Goal: Transaction & Acquisition: Purchase product/service

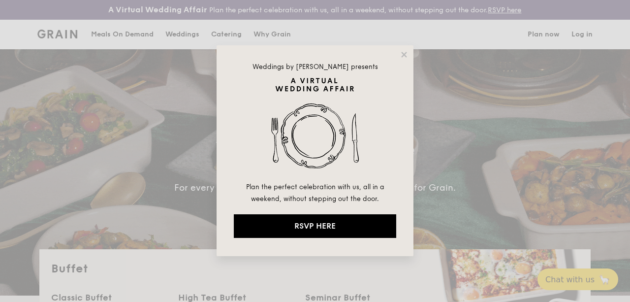
select select
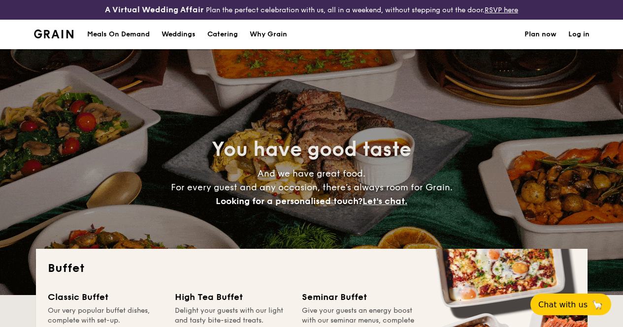
select select
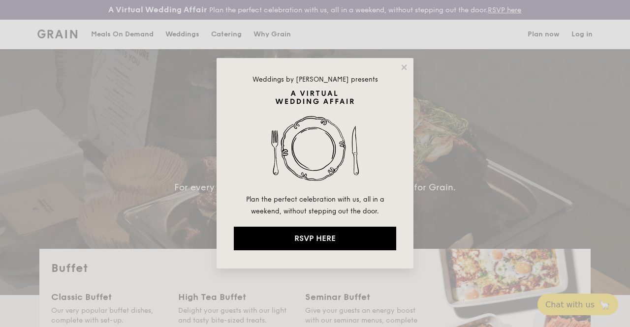
click at [220, 40] on div "Weddings by Grain presents Plan the perfect celebration with us, all in a weeke…" at bounding box center [315, 163] width 630 height 327
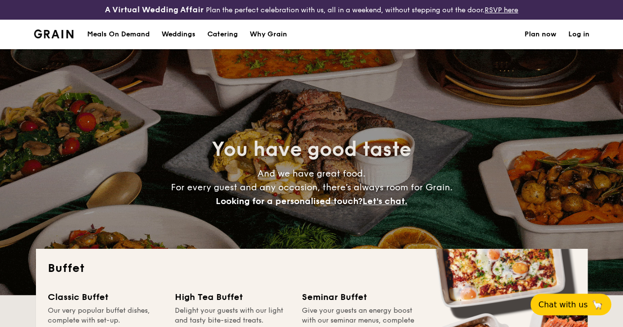
click at [222, 41] on h1 "Catering" at bounding box center [222, 35] width 31 height 30
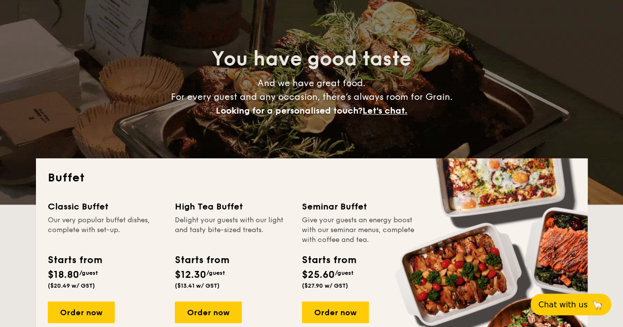
scroll to position [197, 0]
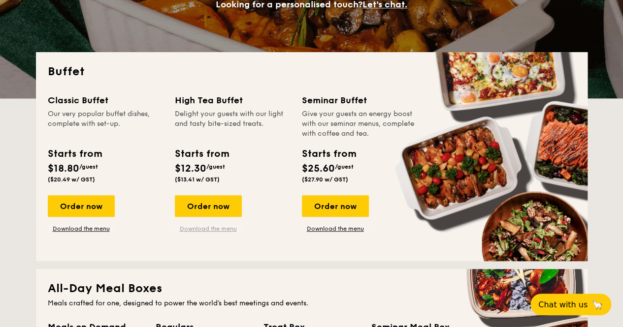
click at [199, 233] on link "Download the menu" at bounding box center [208, 229] width 67 height 8
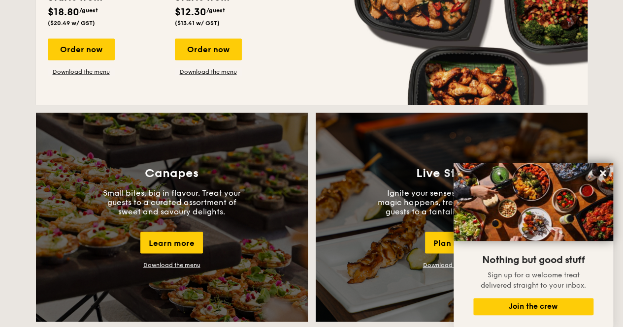
scroll to position [689, 0]
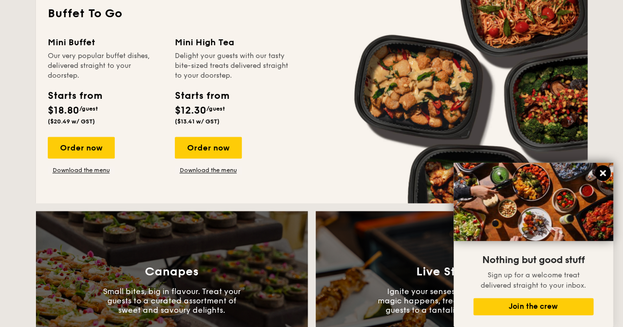
click at [604, 170] on icon at bounding box center [602, 173] width 9 height 9
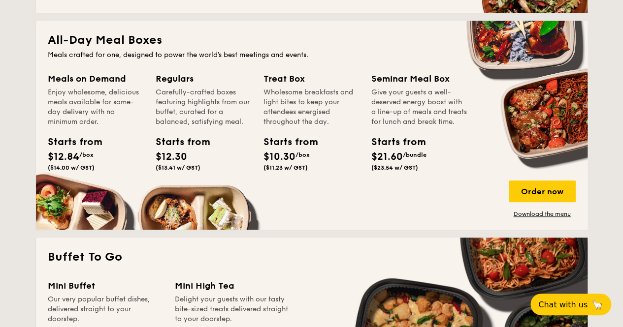
scroll to position [394, 0]
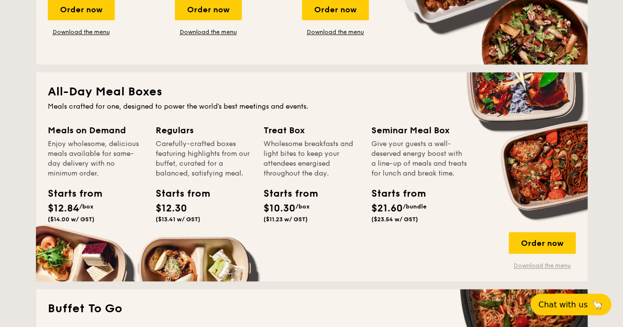
click at [539, 270] on link "Download the menu" at bounding box center [542, 266] width 67 height 8
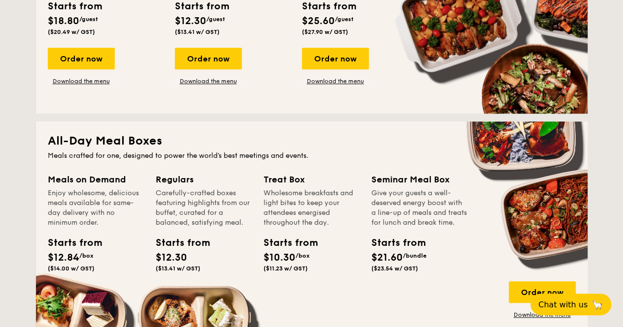
scroll to position [148, 0]
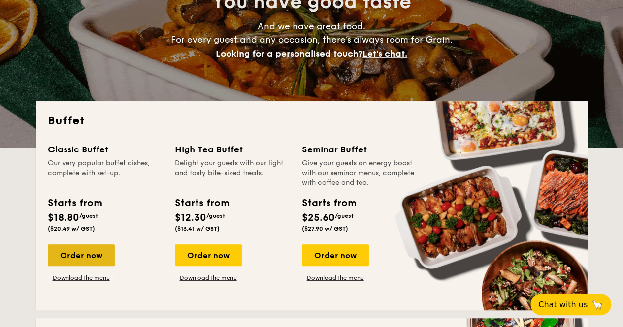
click at [87, 258] on div "Order now" at bounding box center [81, 256] width 67 height 22
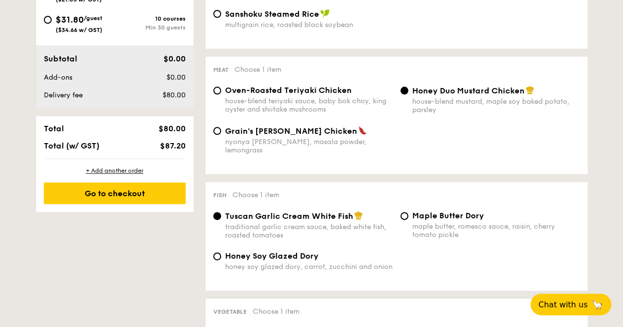
scroll to position [492, 0]
click at [144, 82] on div "$0.00" at bounding box center [159, 77] width 60 height 10
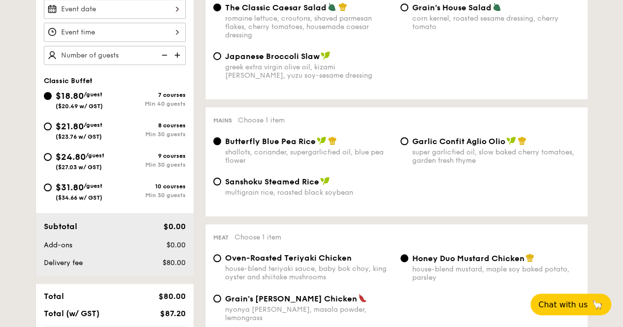
scroll to position [246, 0]
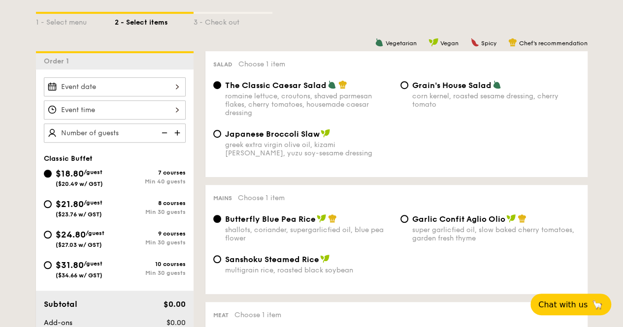
click at [135, 93] on div at bounding box center [115, 86] width 142 height 19
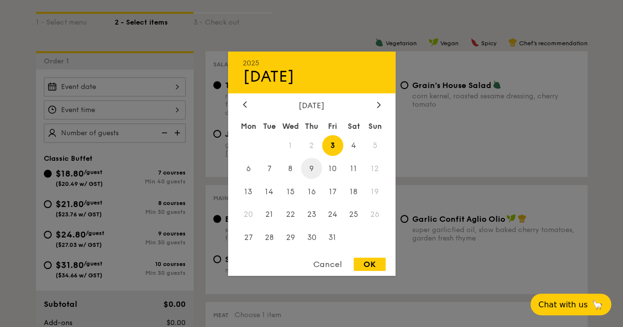
click at [313, 165] on span "9" at bounding box center [311, 168] width 21 height 21
drag, startPoint x: 367, startPoint y: 262, endPoint x: 353, endPoint y: 259, distance: 15.1
click at [367, 262] on div "OK" at bounding box center [369, 264] width 32 height 13
type input "Oct 09, 2025"
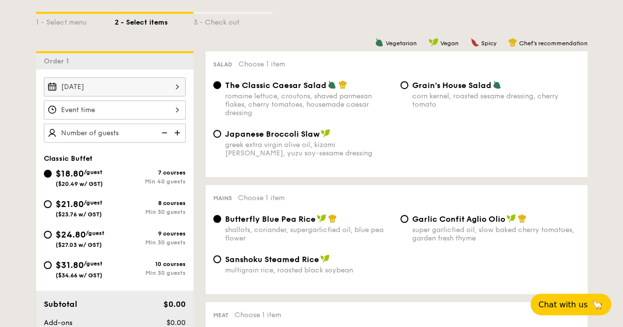
click at [124, 119] on div at bounding box center [115, 109] width 142 height 19
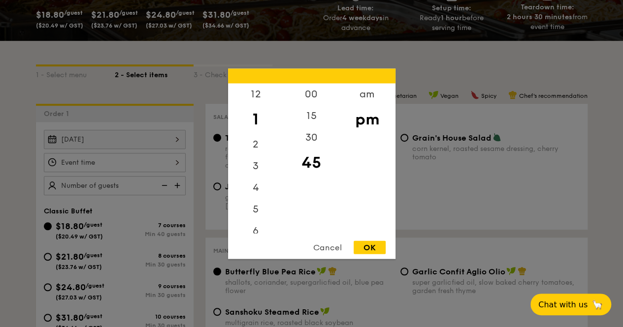
scroll to position [148, 0]
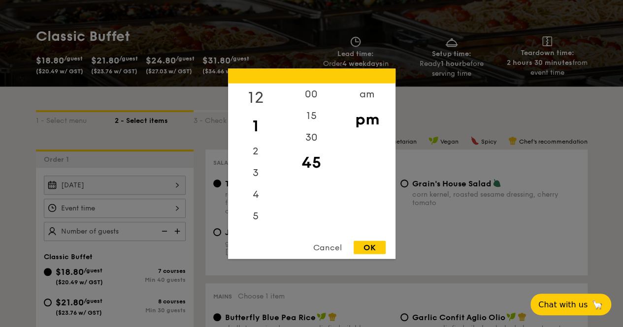
click at [259, 99] on div "12" at bounding box center [256, 97] width 56 height 29
click at [364, 126] on div "pm" at bounding box center [367, 119] width 56 height 29
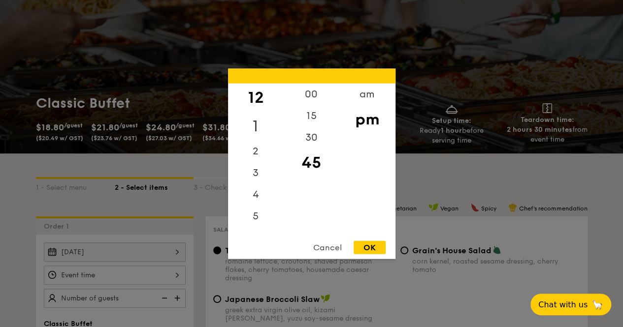
scroll to position [49, 0]
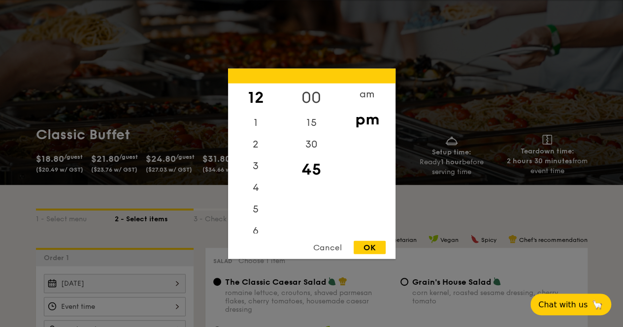
click at [305, 95] on div "00" at bounding box center [312, 97] width 56 height 29
click at [372, 247] on div "OK" at bounding box center [369, 247] width 32 height 13
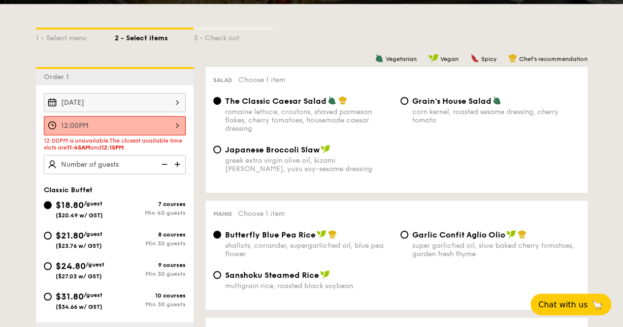
scroll to position [246, 0]
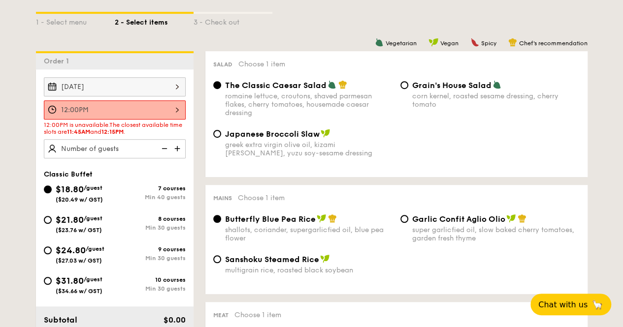
click at [152, 114] on div "12:00PM" at bounding box center [115, 109] width 142 height 19
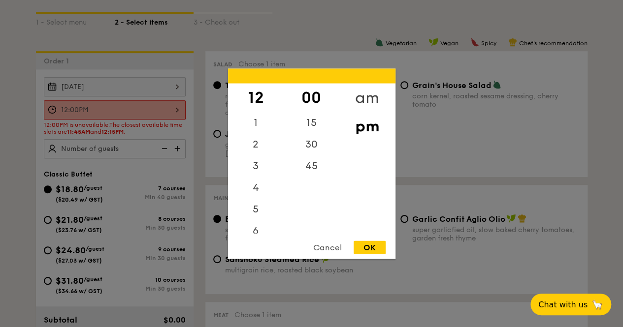
click at [364, 97] on div "am" at bounding box center [367, 97] width 56 height 29
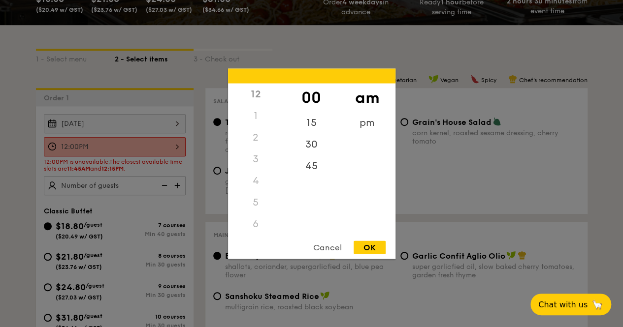
scroll to position [148, 0]
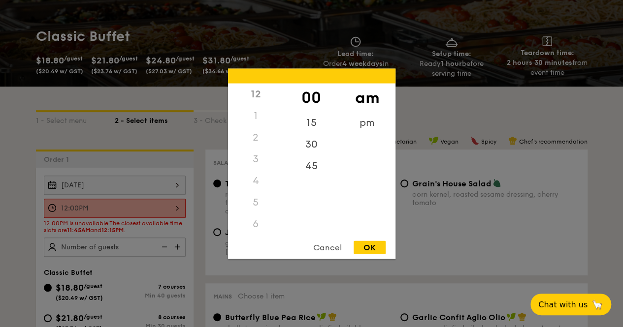
click at [259, 157] on div "3" at bounding box center [256, 159] width 56 height 22
click at [312, 166] on div "45" at bounding box center [312, 169] width 56 height 29
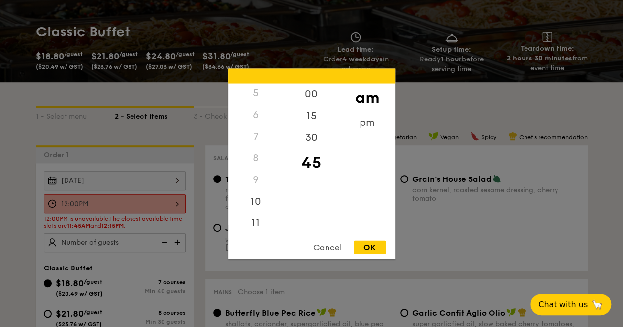
scroll to position [197, 0]
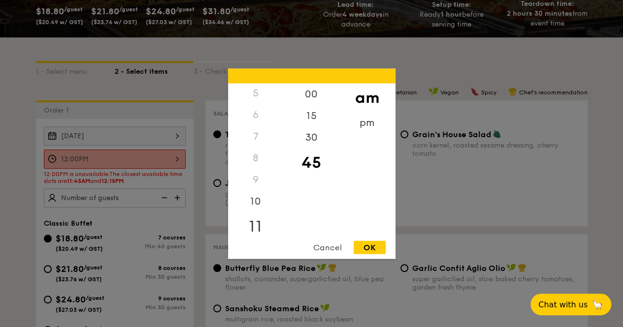
click at [253, 224] on div "11" at bounding box center [256, 226] width 56 height 29
click at [370, 252] on div "OK" at bounding box center [369, 247] width 32 height 13
type input "11:45AM"
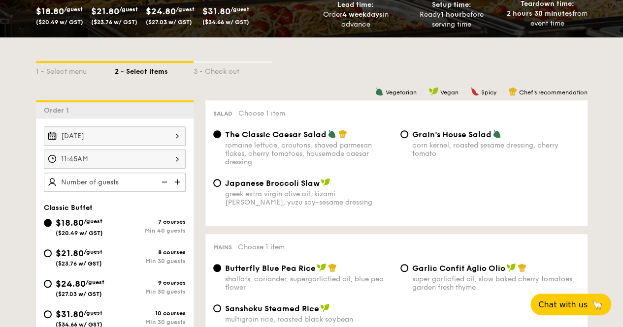
scroll to position [246, 0]
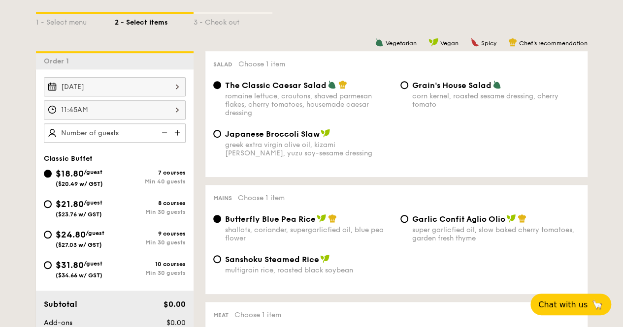
click at [177, 138] on img at bounding box center [178, 133] width 15 height 19
click at [162, 140] on img at bounding box center [163, 133] width 15 height 19
type input "40 guests"
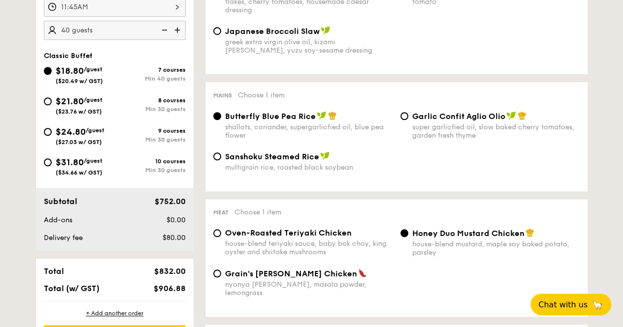
scroll to position [394, 0]
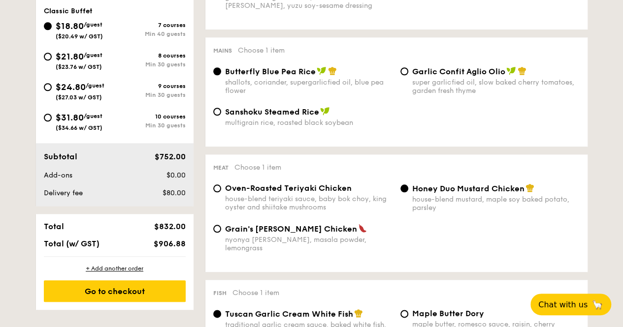
click at [243, 193] on span "Oven-Roasted Teriyaki Chicken" at bounding box center [288, 188] width 127 height 9
click at [221, 193] on input "Oven-Roasted Teriyaki Chicken house-blend teriyaki sauce, baby bok choy, king o…" at bounding box center [217, 189] width 8 height 8
radio input "true"
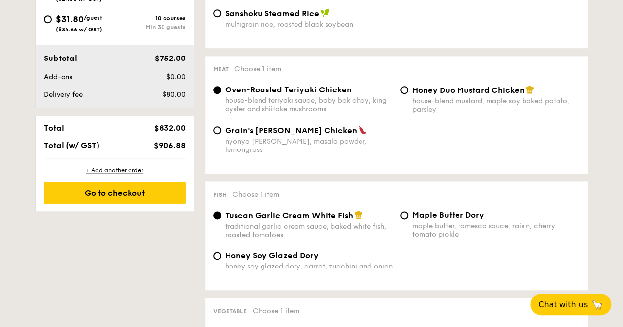
click at [445, 110] on div "house-blend mustard, maple soy baked potato, parsley" at bounding box center [495, 105] width 167 height 17
click at [408, 94] on input "Honey Duo Mustard Chicken house-blend mustard, maple soy baked potato, parsley" at bounding box center [404, 90] width 8 height 8
radio input "true"
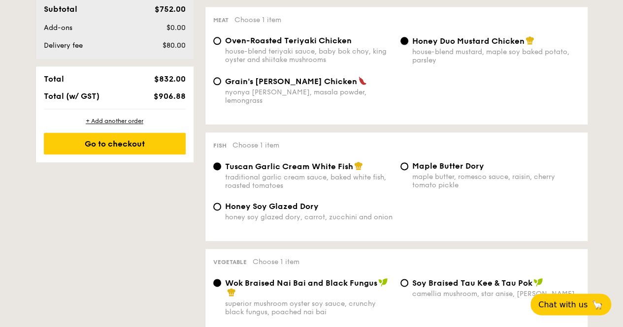
scroll to position [591, 0]
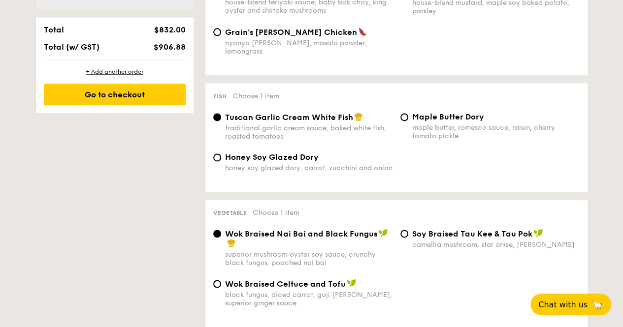
click at [431, 137] on div "maple butter, romesco sauce, raisin, cherry tomato pickle" at bounding box center [495, 132] width 167 height 17
click at [408, 121] on input "Maple Butter Dory maple butter, romesco sauce, raisin, cherry tomato pickle" at bounding box center [404, 117] width 8 height 8
radio input "true"
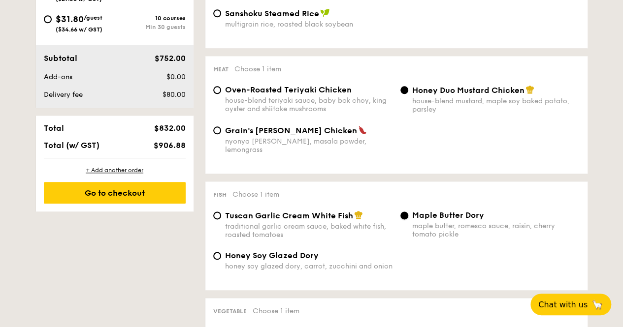
scroll to position [443, 0]
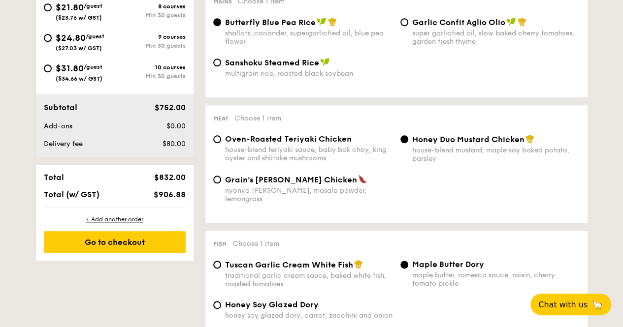
click at [332, 143] on div "Meat Choose 1 item Oven-Roasted Teriyaki Chicken house-blend teriyaki sauce, ba…" at bounding box center [396, 164] width 382 height 118
click at [339, 157] on div "house-blend teriyaki sauce, baby bok choy, king oyster and shiitake mushrooms" at bounding box center [308, 154] width 167 height 17
click at [221, 143] on input "Oven-Roasted Teriyaki Chicken house-blend teriyaki sauce, baby bok choy, king o…" at bounding box center [217, 139] width 8 height 8
radio input "true"
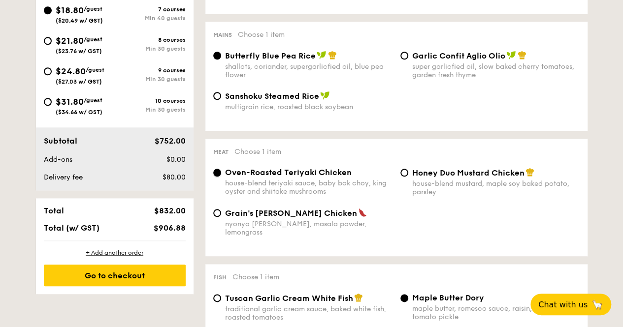
scroll to position [394, 0]
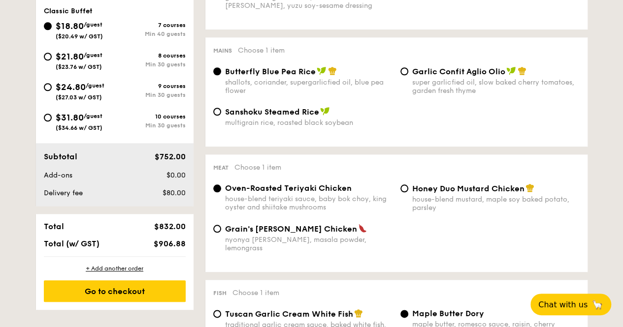
click at [310, 127] on div "multigrain rice, roasted black soybean" at bounding box center [308, 123] width 167 height 8
click at [221, 116] on input "Sanshoku Steamed Rice multigrain rice, roasted black soybean" at bounding box center [217, 112] width 8 height 8
radio input "true"
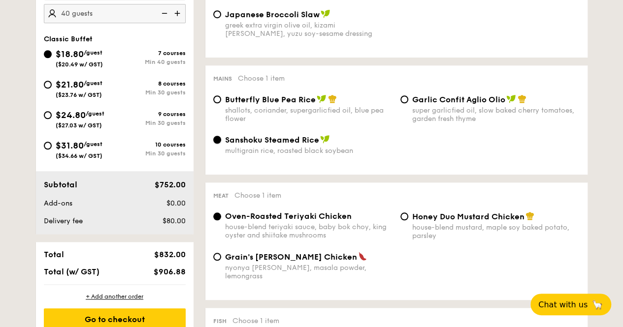
scroll to position [345, 0]
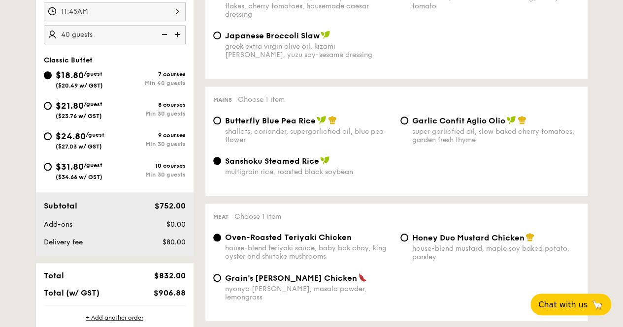
click at [473, 126] on span "Garlic Confit Aglio Olio" at bounding box center [458, 120] width 93 height 9
click at [408, 125] on input "Garlic Confit Aglio Olio super garlicfied oil, slow baked cherry tomatoes, gard…" at bounding box center [404, 121] width 8 height 8
radio input "true"
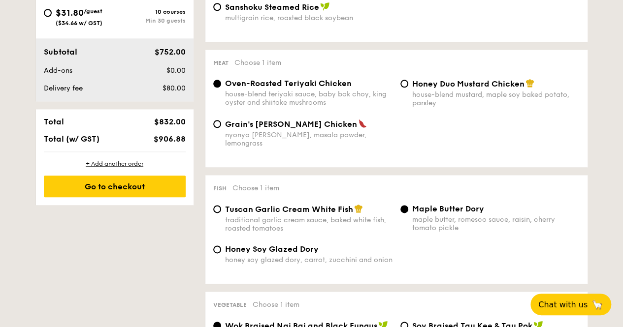
scroll to position [542, 0]
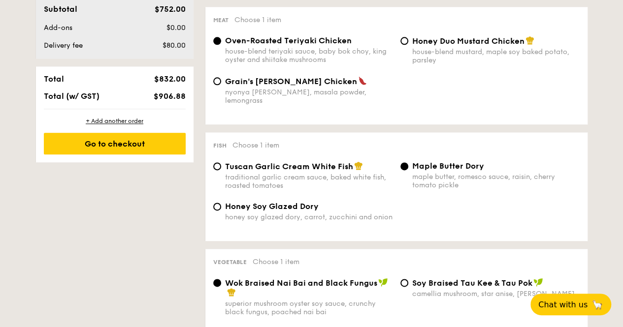
click at [349, 185] on div "traditional garlic cream sauce, baked white fish, roasted tomatoes" at bounding box center [308, 181] width 167 height 17
click at [221, 170] on input "Tuscan Garlic Cream White Fish traditional garlic cream sauce, baked white fish…" at bounding box center [217, 166] width 8 height 8
radio input "true"
click at [356, 168] on img at bounding box center [358, 165] width 9 height 9
click at [221, 168] on input "Tuscan Garlic Cream White Fish traditional garlic cream sauce, baked white fish…" at bounding box center [217, 166] width 8 height 8
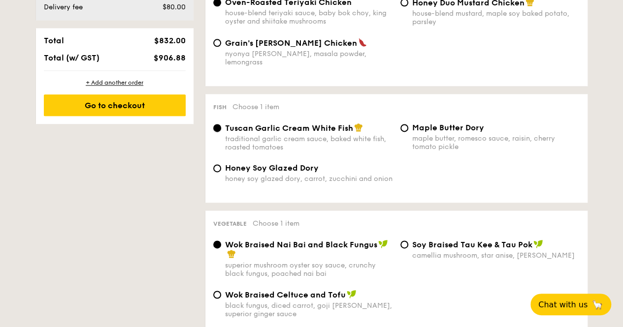
scroll to position [640, 0]
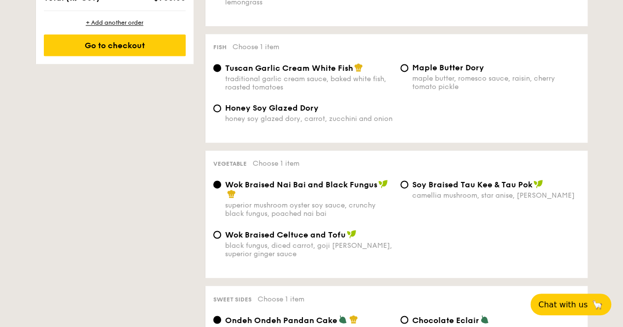
click at [353, 199] on div "Wok Braised Nai Bai and Black Fungus" at bounding box center [308, 190] width 167 height 20
click at [221, 189] on input "Wok Braised Nai Bai and Black Fungus superior mushroom oyster soy sauce, crunch…" at bounding box center [217, 185] width 8 height 8
click at [432, 190] on span "⁠Soy Braised Tau Kee & Tau Pok" at bounding box center [472, 184] width 120 height 9
click at [408, 189] on input "⁠Soy Braised Tau Kee & Tau Pok camellia mushroom, star anise, goji berry" at bounding box center [404, 185] width 8 height 8
radio input "true"
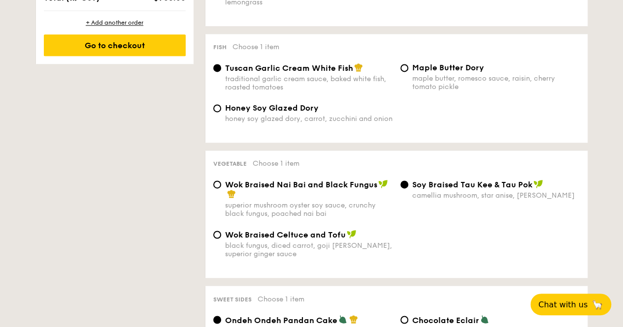
click at [374, 238] on div "Wok Braised Celtuce and Tofu" at bounding box center [308, 235] width 167 height 10
click at [221, 238] on input "Wok Braised Celtuce and Tofu black fungus, diced carrot, goji berry, superior g…" at bounding box center [217, 235] width 8 height 8
radio input "true"
click at [344, 190] on span "Wok Braised Nai Bai and Black Fungus" at bounding box center [301, 184] width 152 height 9
click at [221, 189] on input "Wok Braised Nai Bai and Black Fungus superior mushroom oyster soy sauce, crunch…" at bounding box center [217, 185] width 8 height 8
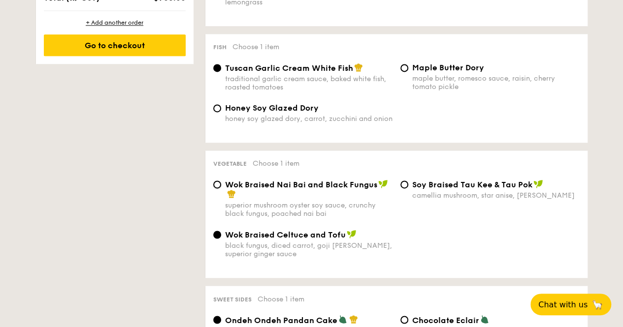
radio input "true"
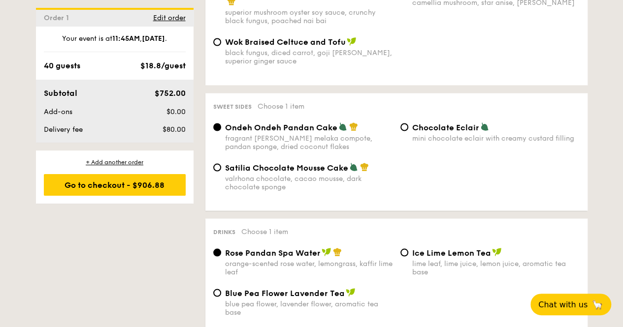
scroll to position [837, 0]
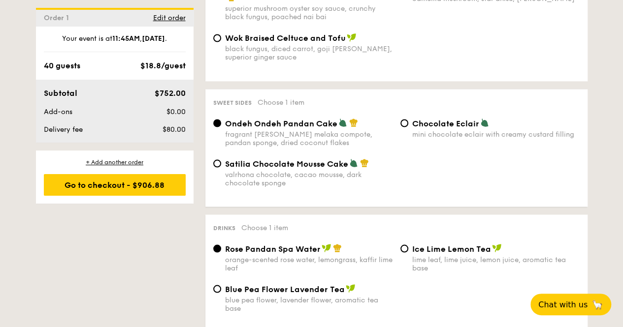
click at [432, 148] on div "Ondeh Ondeh Pandan Cake fragrant gula melaka compote, pandan sponge, dried coco…" at bounding box center [396, 138] width 374 height 40
click at [349, 187] on div "valrhona chocolate, cacao mousse, dark chocolate sponge" at bounding box center [308, 178] width 167 height 17
click at [221, 167] on input "Satilia Chocolate Mousse Cake valrhona chocolate, cacao mousse, dark chocolate …" at bounding box center [217, 164] width 8 height 8
radio input "true"
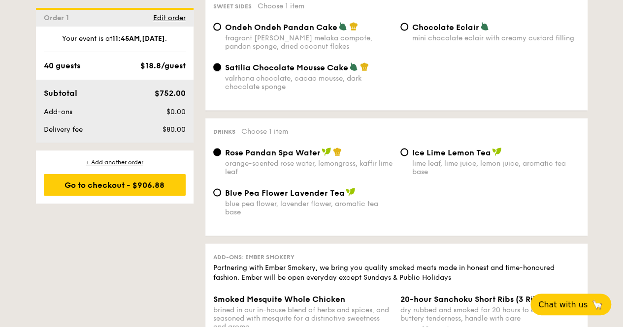
scroll to position [935, 0]
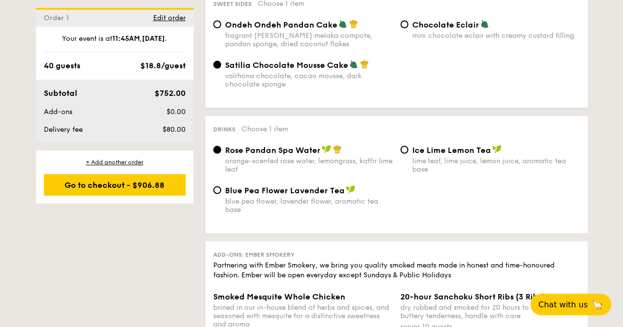
click at [433, 163] on div "lime leaf, lime juice, lemon juice, aromatic tea base" at bounding box center [495, 165] width 167 height 17
click at [408, 154] on input "Ice Lime Lemon Tea lime leaf, lime juice, lemon juice, aromatic tea base" at bounding box center [404, 150] width 8 height 8
radio input "true"
click at [325, 154] on img at bounding box center [326, 149] width 10 height 9
click at [221, 154] on input "Rose Pandan Spa Water orange-scented rose water, lemongrass, kaffir lime leaf" at bounding box center [217, 150] width 8 height 8
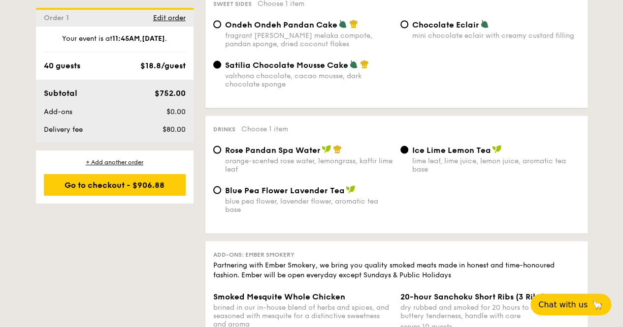
radio input "true"
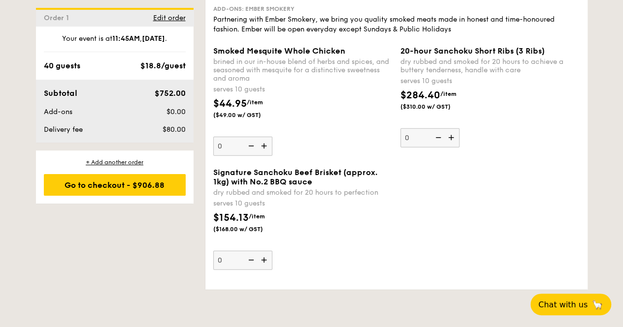
scroll to position [1083, 0]
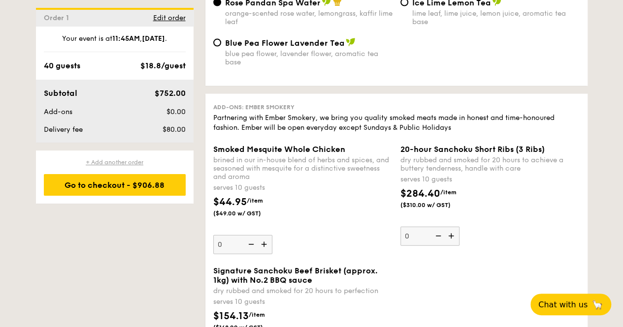
click at [128, 160] on div "+ Add another order" at bounding box center [115, 163] width 142 height 8
radio input "true"
radio input "false"
radio input "true"
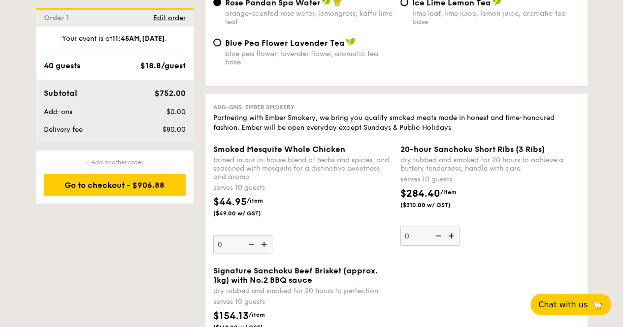
radio input "true"
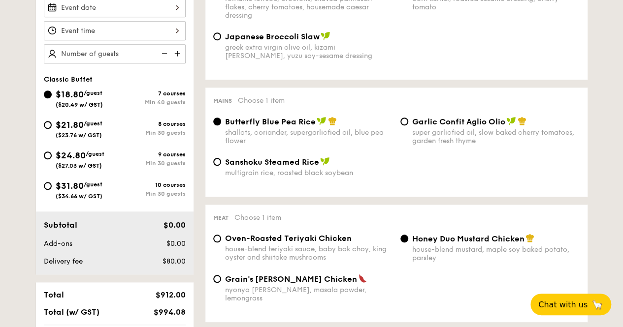
scroll to position [309, 0]
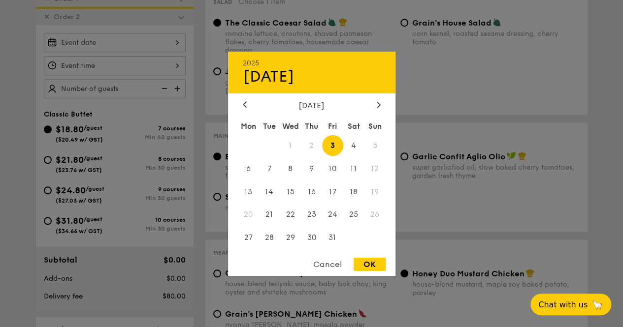
click at [171, 50] on div "2025 Oct 03 October 2025 Mon Tue Wed Thu Fri Sat Sun 1 2 3 4 5 6 7 8 9 10 11 12…" at bounding box center [115, 42] width 142 height 19
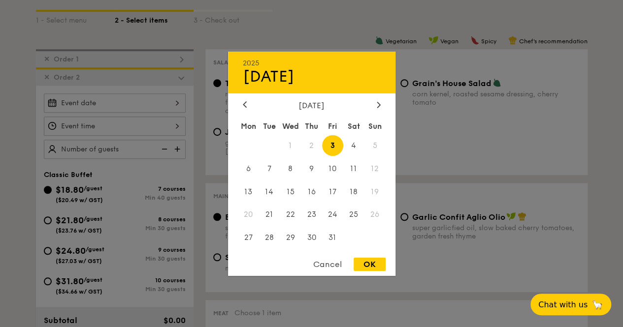
scroll to position [210, 0]
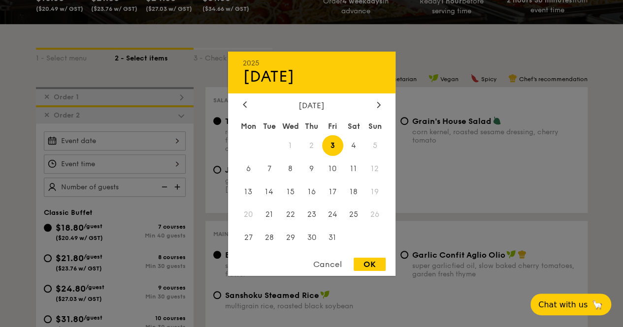
click at [22, 121] on div at bounding box center [311, 163] width 623 height 327
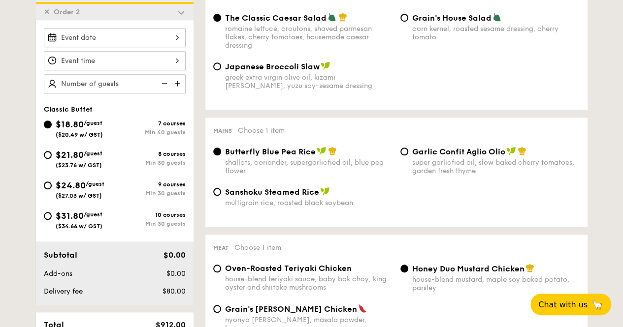
scroll to position [358, 0]
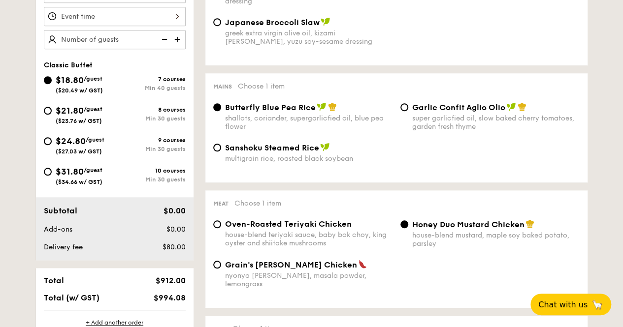
click at [70, 243] on div "Subtotal $0.00 Add-ons $0.00 Delivery fee $80.00" at bounding box center [115, 228] width 158 height 63
click at [67, 234] on span "Add-ons" at bounding box center [58, 229] width 29 height 8
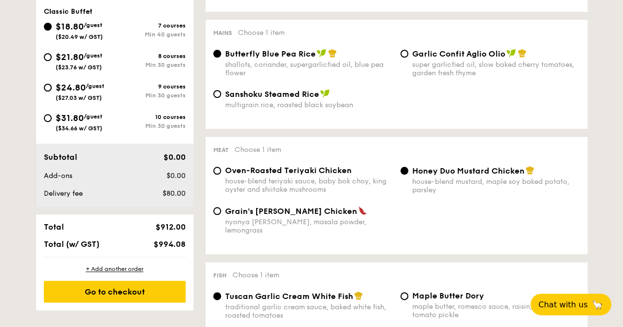
scroll to position [407, 0]
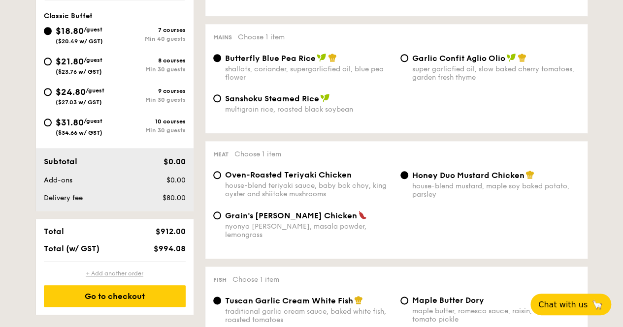
click at [112, 278] on div "+ Add another order" at bounding box center [115, 274] width 142 height 8
radio input "true"
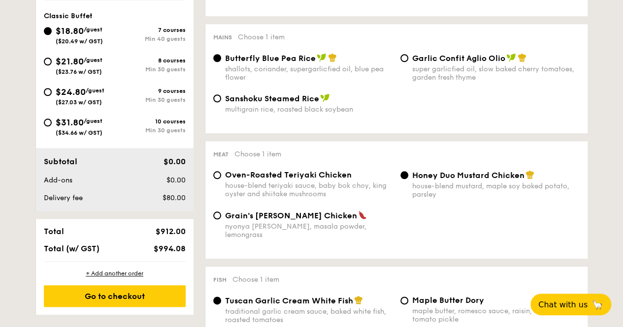
radio input "true"
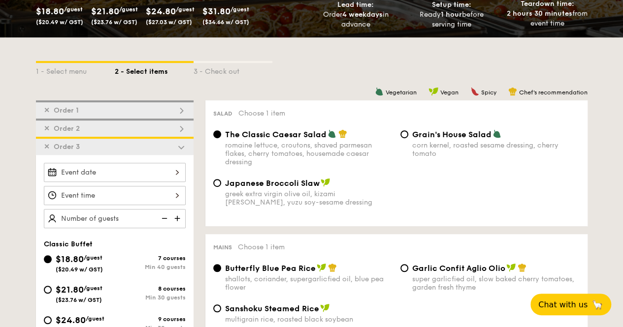
scroll to position [179, 0]
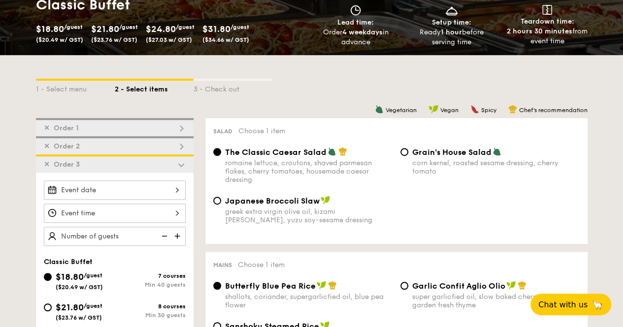
click at [47, 169] on span "✕" at bounding box center [47, 165] width 6 height 8
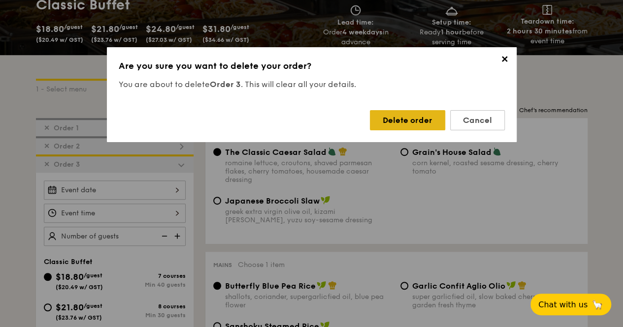
click at [395, 117] on div "Delete order" at bounding box center [407, 120] width 75 height 20
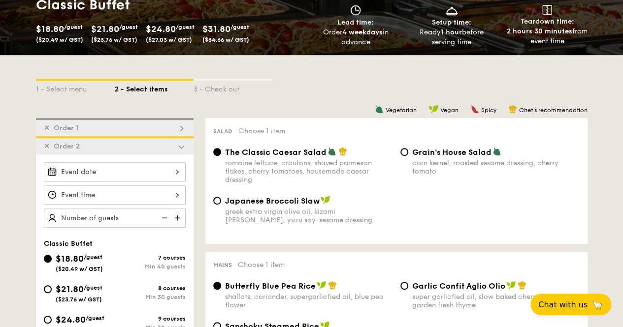
click at [179, 150] on img at bounding box center [181, 146] width 9 height 9
click at [180, 151] on img at bounding box center [181, 146] width 9 height 9
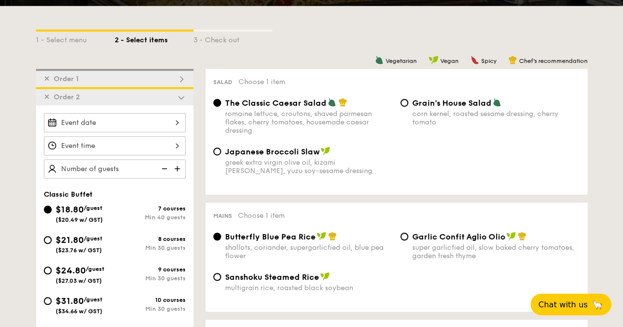
click at [163, 129] on div at bounding box center [115, 122] width 142 height 19
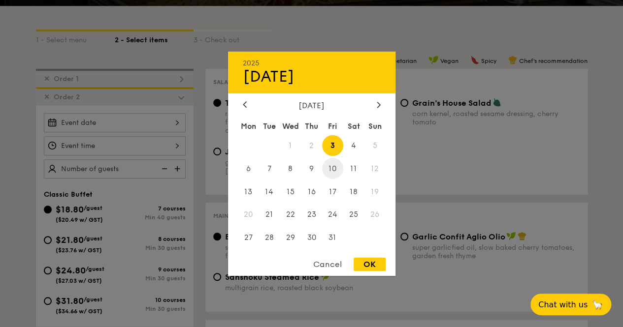
click at [333, 164] on span "10" at bounding box center [332, 168] width 21 height 21
click at [24, 159] on div at bounding box center [311, 163] width 623 height 327
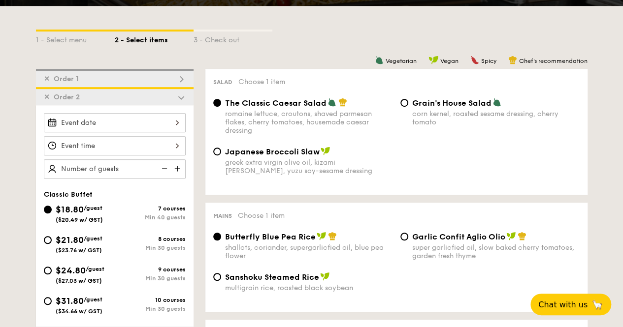
scroll to position [278, 0]
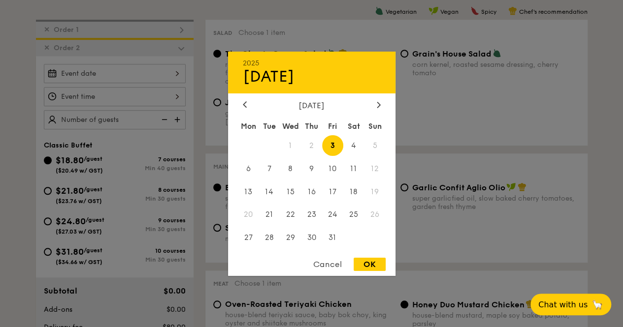
click at [126, 77] on div "2025 Oct 03 October 2025 Mon Tue Wed Thu Fri Sat Sun 1 2 3 4 5 6 7 8 9 10 11 12…" at bounding box center [115, 73] width 142 height 19
click at [332, 166] on span "10" at bounding box center [332, 168] width 21 height 21
click at [371, 263] on div "OK" at bounding box center [369, 264] width 32 height 13
type input "Oct 10, 2025"
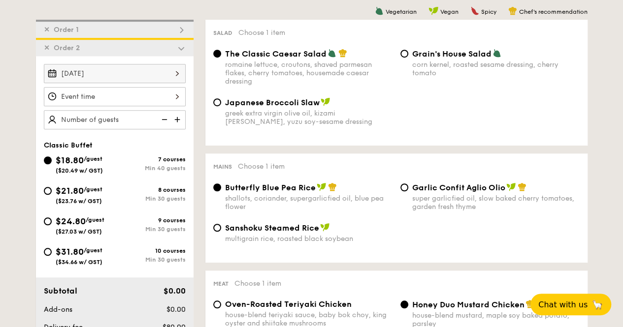
click at [84, 103] on div at bounding box center [115, 96] width 142 height 19
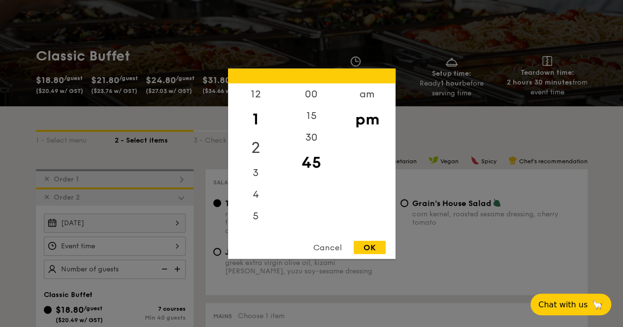
scroll to position [81, 0]
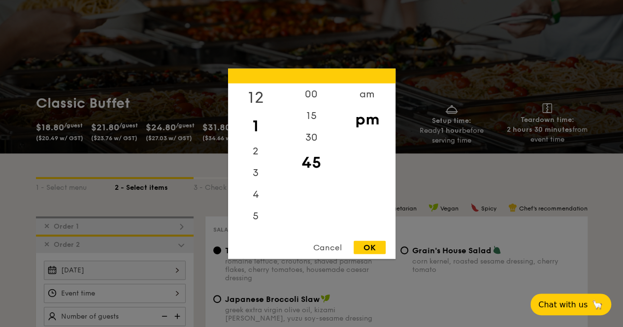
click at [254, 94] on div "12" at bounding box center [256, 97] width 56 height 29
click at [316, 94] on div "00" at bounding box center [312, 97] width 56 height 29
click at [374, 245] on div "OK" at bounding box center [369, 247] width 32 height 13
type input "12:00PM"
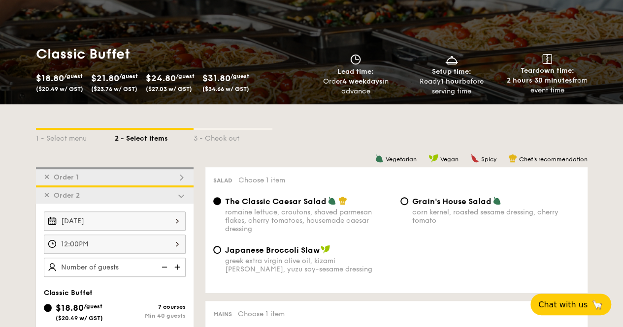
scroll to position [179, 0]
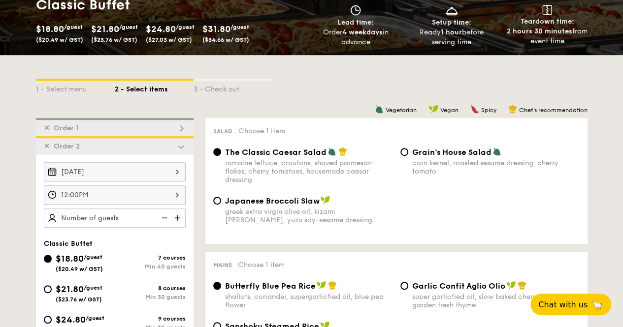
click at [94, 133] on div "✕ Order 1" at bounding box center [115, 127] width 158 height 18
radio input "false"
radio input "true"
radio input "false"
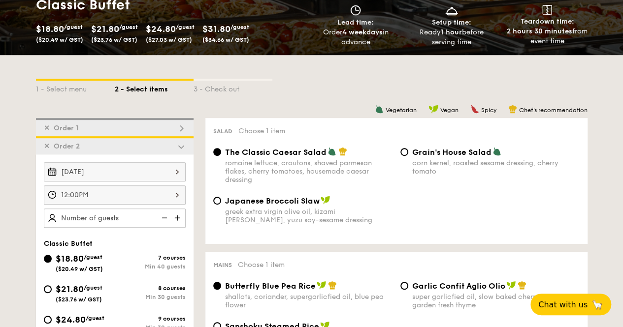
radio input "true"
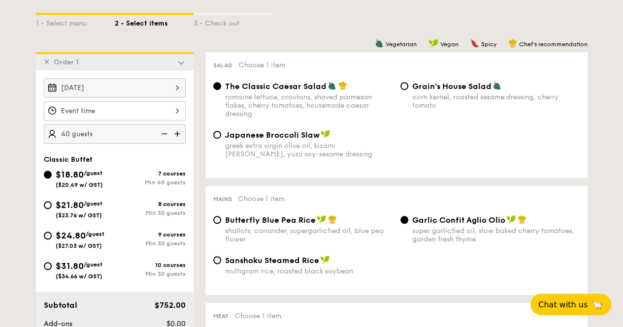
scroll to position [290, 0]
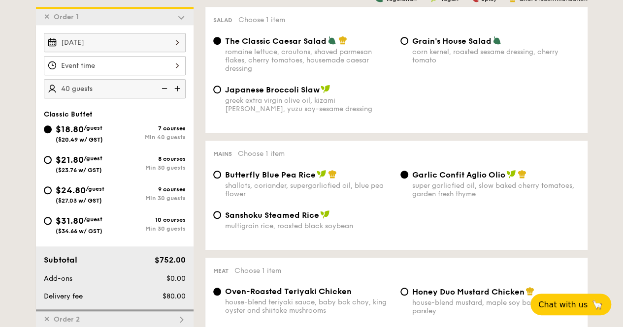
click at [125, 64] on div at bounding box center [115, 65] width 142 height 19
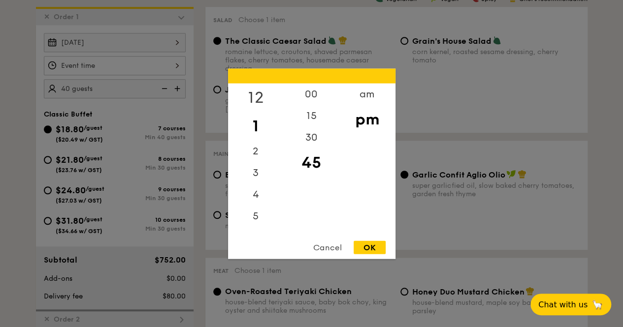
click at [262, 99] on div "12" at bounding box center [256, 97] width 56 height 29
click at [314, 93] on div "00" at bounding box center [312, 97] width 56 height 29
click at [369, 123] on div "pm" at bounding box center [367, 119] width 56 height 29
click at [373, 247] on div "OK" at bounding box center [369, 247] width 32 height 13
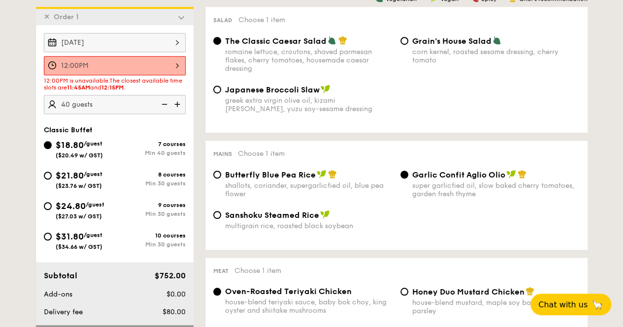
click at [162, 74] on div "12:00PM" at bounding box center [115, 65] width 142 height 19
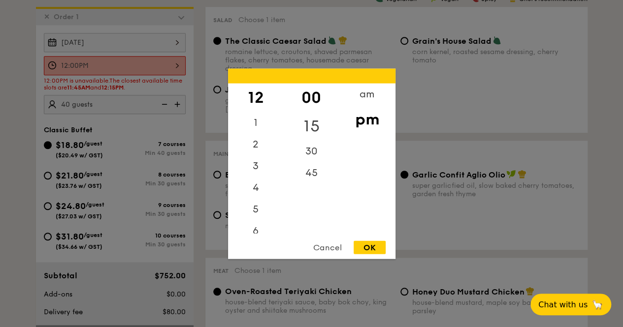
click at [311, 118] on div "15" at bounding box center [312, 126] width 56 height 29
click at [381, 250] on div "OK" at bounding box center [369, 247] width 32 height 13
type input "12:15PM"
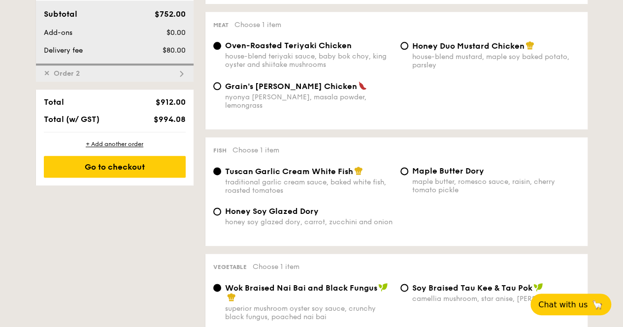
click at [85, 81] on div "✕ Order 2" at bounding box center [115, 73] width 158 height 18
radio input "true"
radio input "false"
radio input "true"
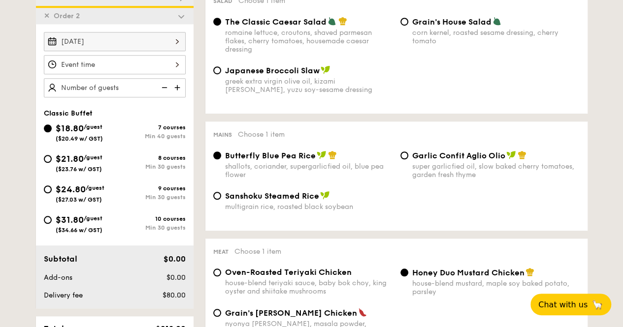
scroll to position [309, 0]
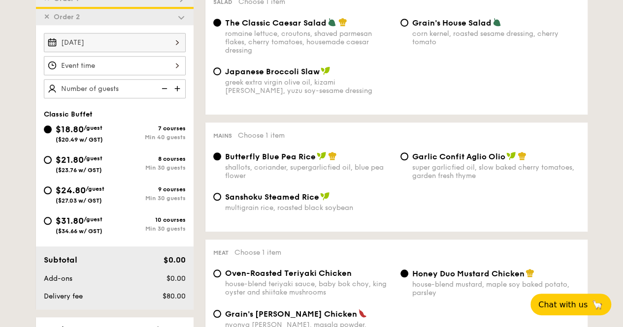
click at [104, 68] on div at bounding box center [115, 65] width 142 height 19
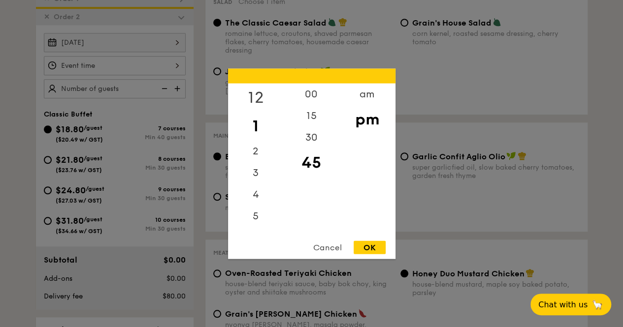
click at [268, 99] on div "12" at bounding box center [256, 97] width 56 height 29
click at [316, 101] on div "00" at bounding box center [312, 97] width 56 height 29
click at [373, 246] on div "OK" at bounding box center [369, 247] width 32 height 13
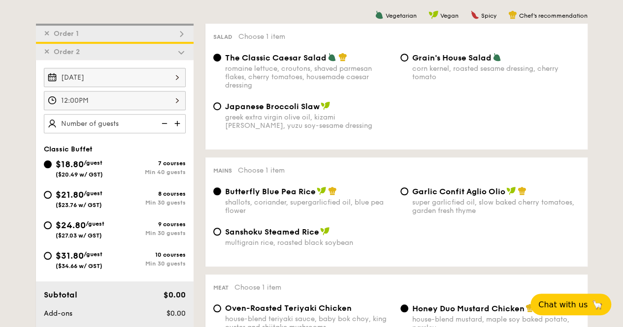
scroll to position [259, 0]
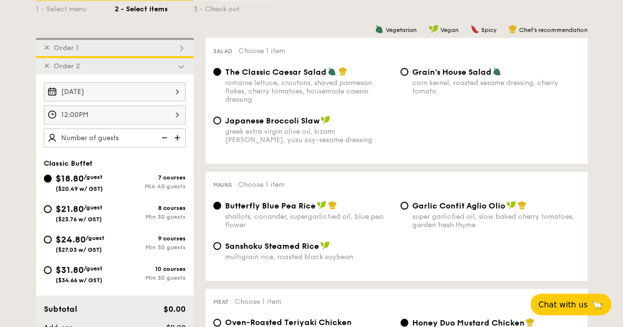
click at [165, 122] on div "12:00PM" at bounding box center [115, 114] width 142 height 19
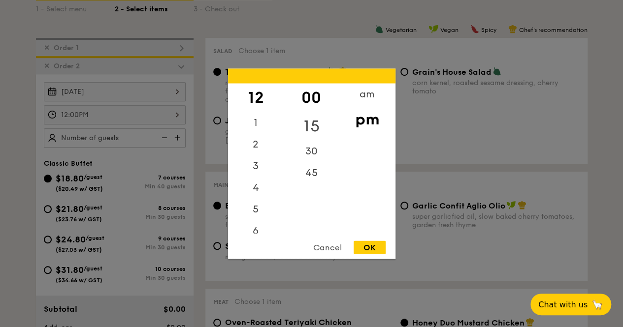
click at [319, 119] on div "15" at bounding box center [312, 126] width 56 height 29
click at [377, 246] on div "OK" at bounding box center [369, 247] width 32 height 13
type input "12:15PM"
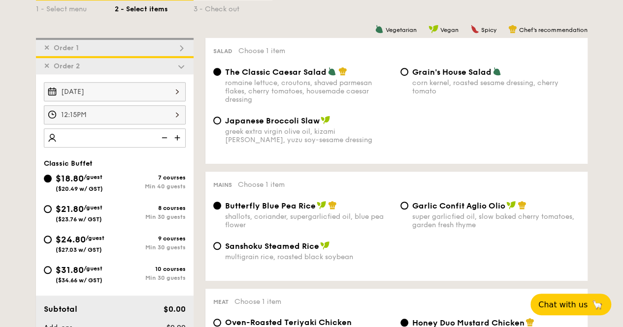
click at [182, 143] on img at bounding box center [178, 137] width 15 height 19
type input "40 guests"
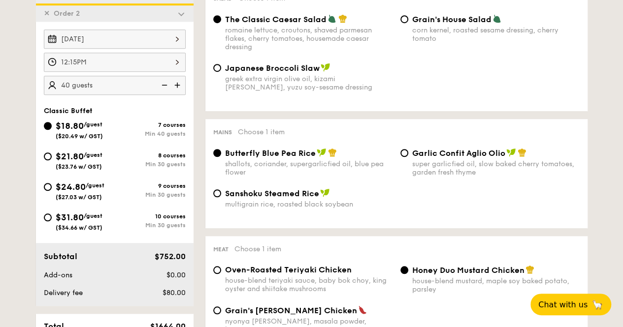
scroll to position [456, 0]
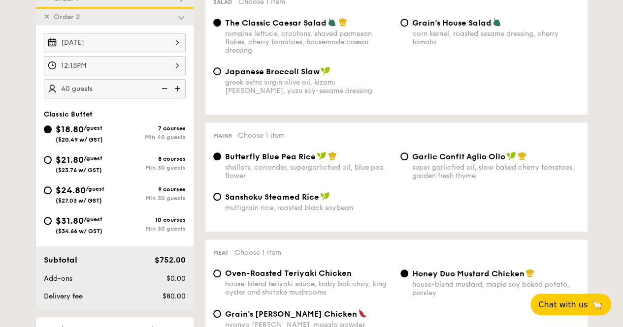
scroll to position [259, 0]
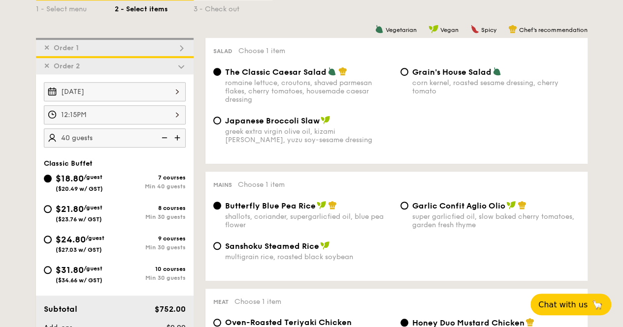
click at [110, 49] on div "✕ Order 1" at bounding box center [115, 47] width 158 height 18
radio input "false"
radio input "true"
radio input "false"
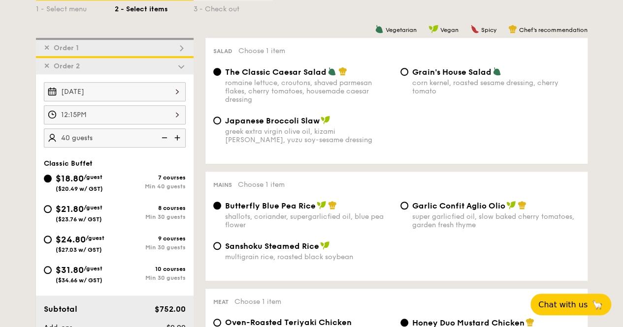
radio input "true"
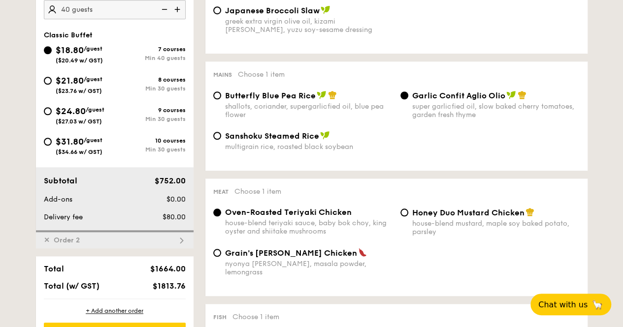
scroll to position [438, 0]
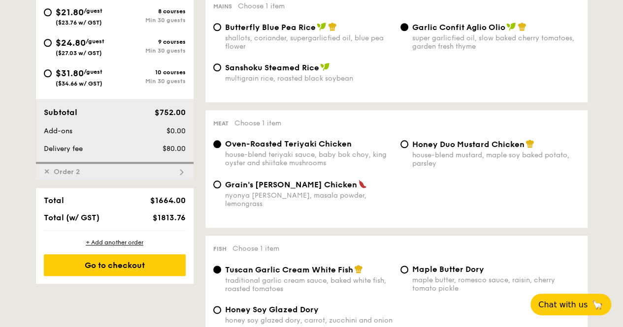
click at [46, 176] on span "✕" at bounding box center [47, 172] width 6 height 8
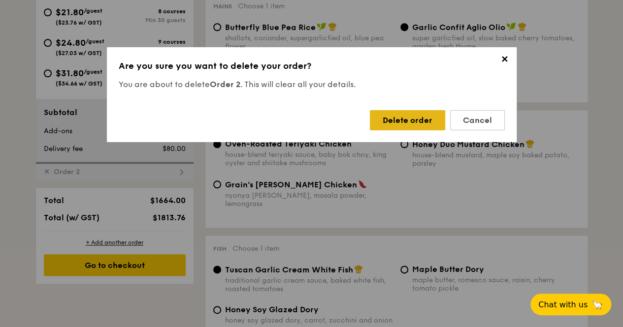
click at [409, 115] on div "Delete order" at bounding box center [407, 120] width 75 height 20
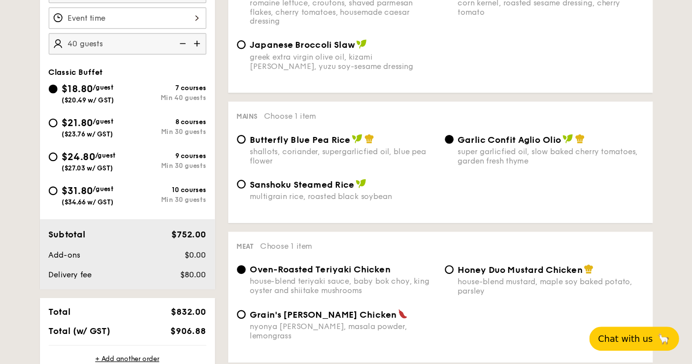
scroll to position [340, 0]
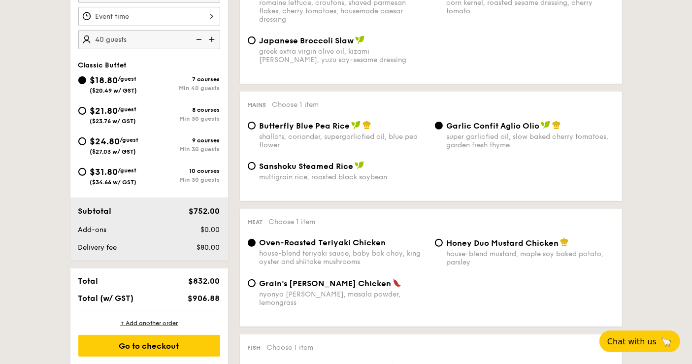
click at [108, 65] on span "Classic Buffet" at bounding box center [102, 65] width 49 height 8
click at [112, 75] on span "$18.80" at bounding box center [104, 80] width 28 height 11
click at [86, 76] on input "$18.80 /guest ($20.49 w/ GST) 7 courses Min 40 guests" at bounding box center [82, 80] width 8 height 8
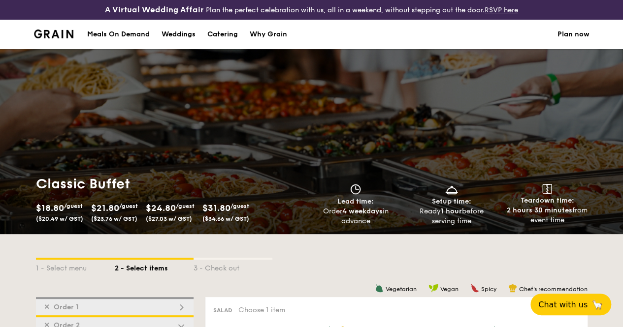
click at [63, 38] on img at bounding box center [54, 34] width 40 height 9
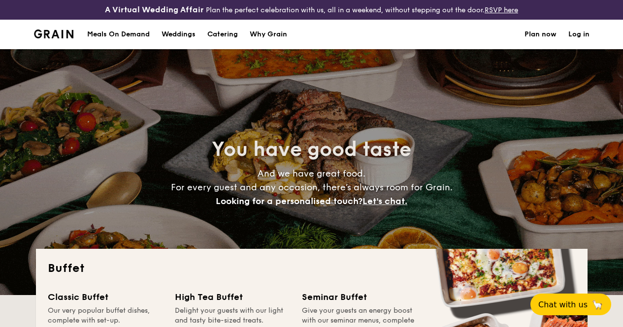
select select
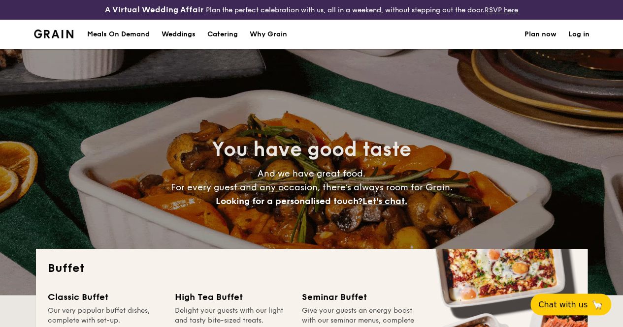
click at [547, 42] on link "Plan now" at bounding box center [540, 35] width 32 height 30
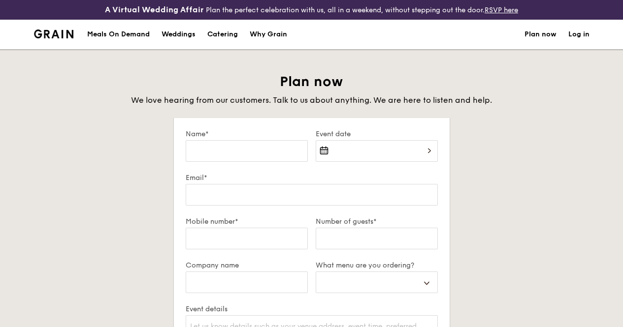
select select
click at [216, 45] on div "Catering" at bounding box center [222, 35] width 31 height 30
select select
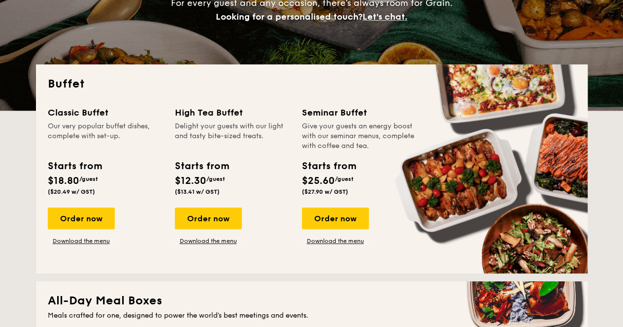
scroll to position [148, 0]
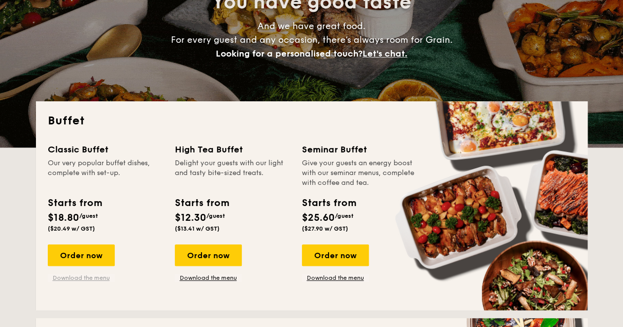
click at [96, 282] on link "Download the menu" at bounding box center [81, 278] width 67 height 8
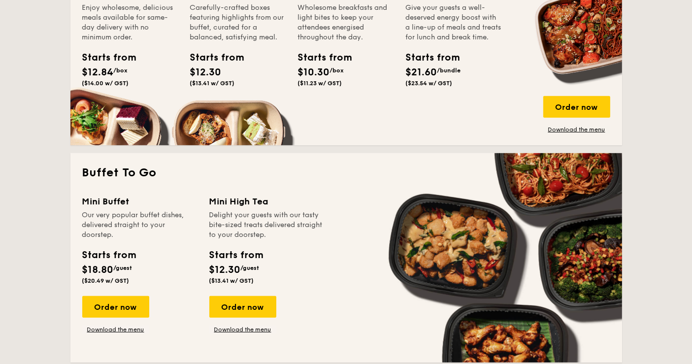
scroll to position [421, 0]
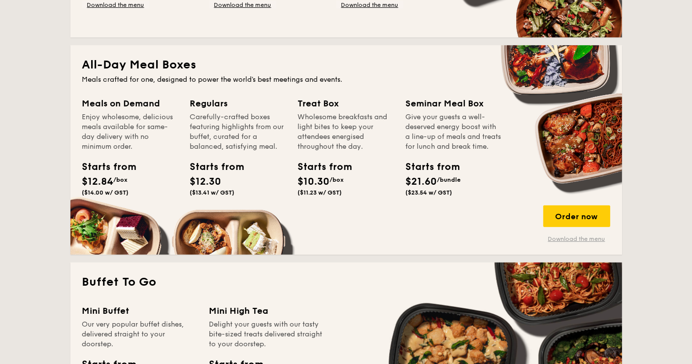
click at [570, 236] on link "Download the menu" at bounding box center [576, 239] width 67 height 8
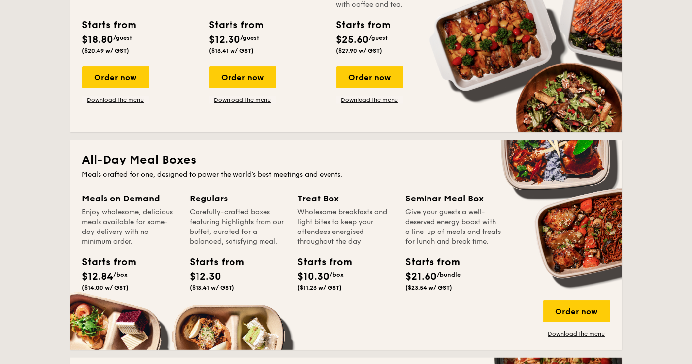
scroll to position [257, 0]
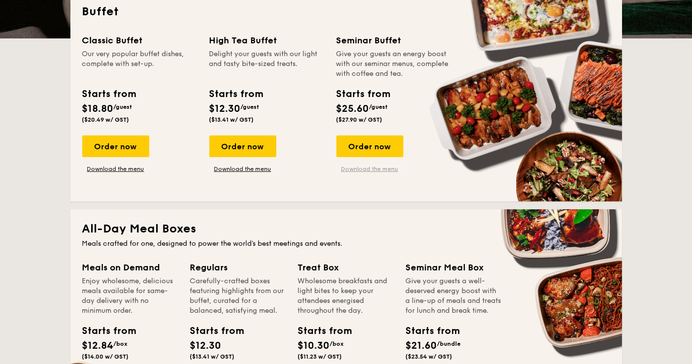
click at [379, 168] on link "Download the menu" at bounding box center [369, 169] width 67 height 8
